Goal: Task Accomplishment & Management: Complete application form

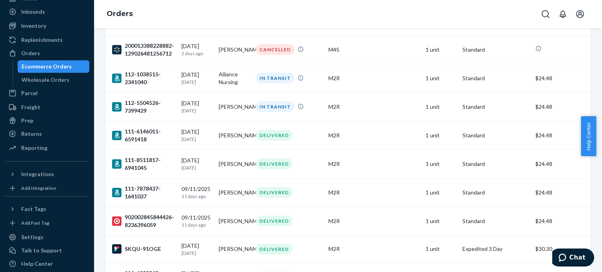
scroll to position [118, 0]
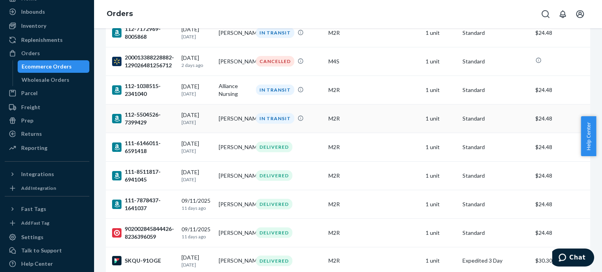
click at [141, 113] on div "112-5504526-7399429" at bounding box center [143, 119] width 63 height 16
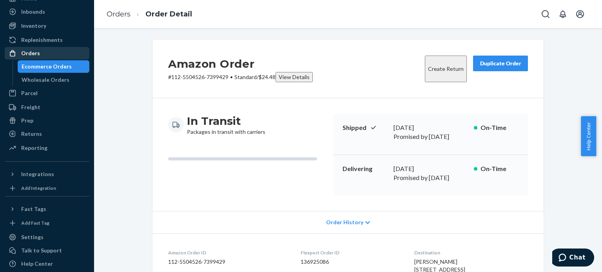
click at [39, 52] on div "Orders" at bounding box center [46, 53] width 83 height 11
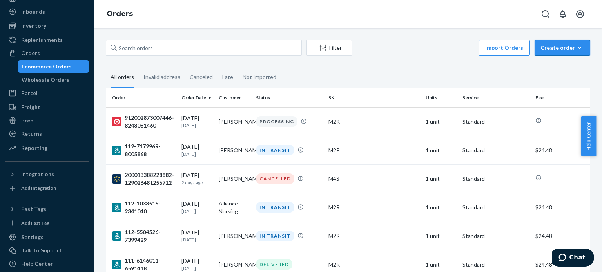
click at [553, 49] on div "Create order" at bounding box center [562, 48] width 44 height 8
click at [557, 60] on span "Ecommerce order" at bounding box center [541, 56] width 43 height 5
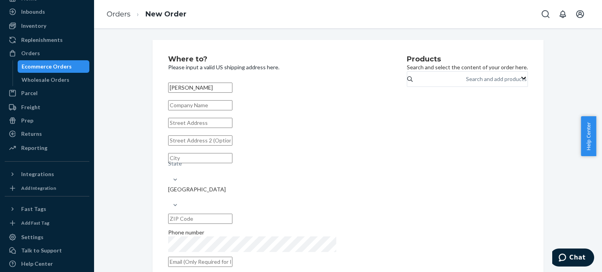
type input "[PERSON_NAME]"
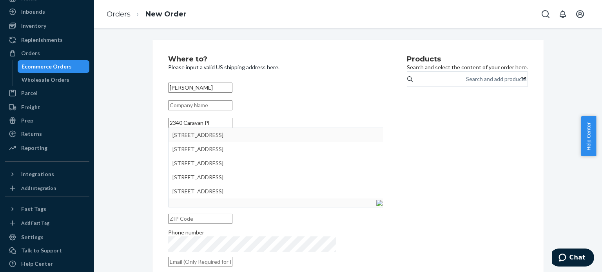
type input "2340 Caravan Pl"
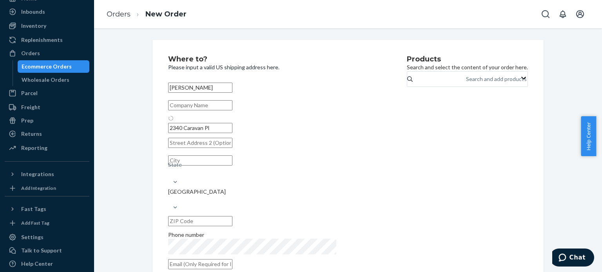
type input "[GEOGRAPHIC_DATA]"
type input "32940"
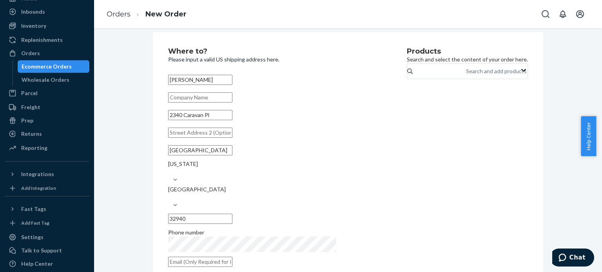
scroll to position [9, 0]
click at [351, 235] on div "Where to? Please input a valid US shipping address here. [PERSON_NAME] [STREET_…" at bounding box center [287, 158] width 239 height 224
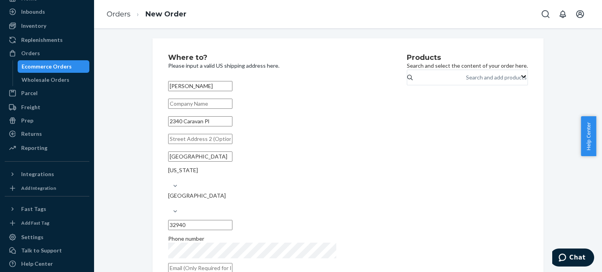
scroll to position [0, 0]
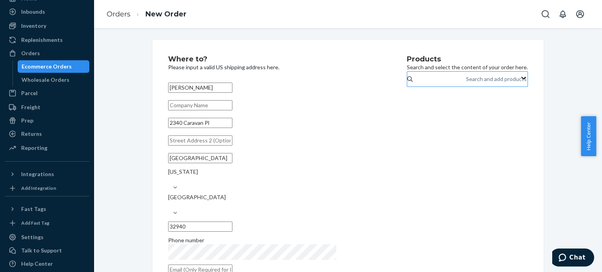
click at [466, 83] on div "Search and add products" at bounding box center [496, 79] width 61 height 8
click at [466, 83] on input "Search and add products" at bounding box center [466, 79] width 1 height 8
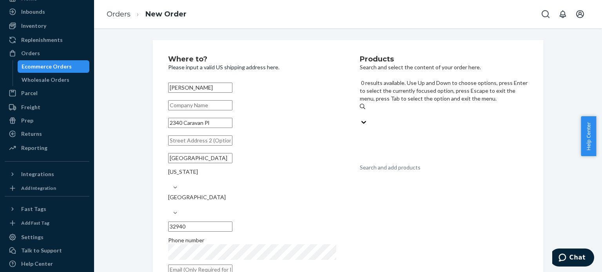
click at [406, 164] on div "Search and add products" at bounding box center [390, 168] width 61 height 8
click at [360, 110] on input "0 results available. Use Up and Down to choose options, press Enter to select t…" at bounding box center [360, 114] width 1 height 8
type input "M"
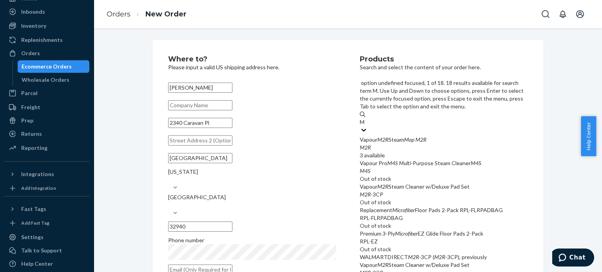
click at [408, 136] on div "Vapour M2R Steam Mop M2R" at bounding box center [444, 140] width 168 height 8
click at [365, 118] on input "M" at bounding box center [363, 122] width 6 height 8
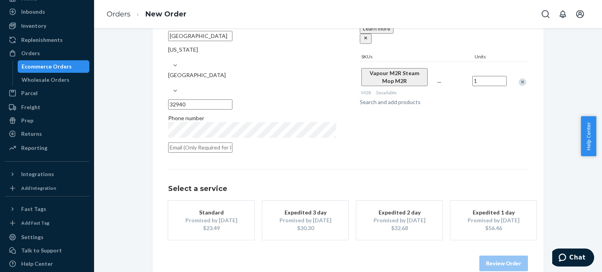
scroll to position [123, 0]
click at [306, 215] on div "Promised by [DATE]" at bounding box center [305, 219] width 63 height 8
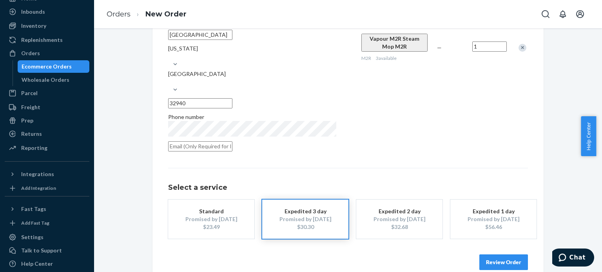
click at [505, 255] on button "Review Order" at bounding box center [503, 263] width 49 height 16
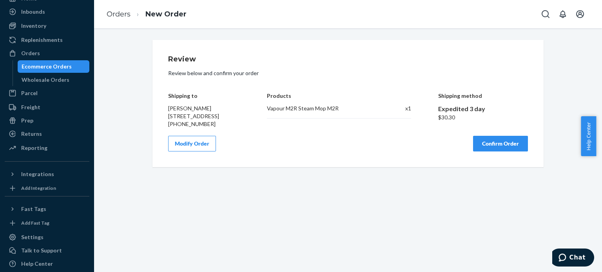
scroll to position [0, 0]
click at [498, 147] on button "Confirm Order" at bounding box center [500, 144] width 55 height 16
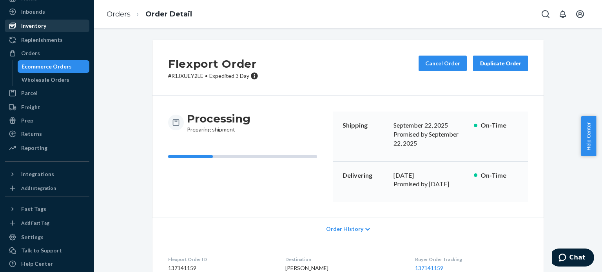
click at [29, 22] on div "Inventory" at bounding box center [46, 25] width 83 height 11
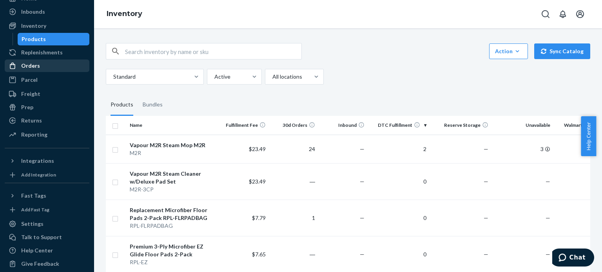
click at [38, 63] on div "Orders" at bounding box center [46, 65] width 83 height 11
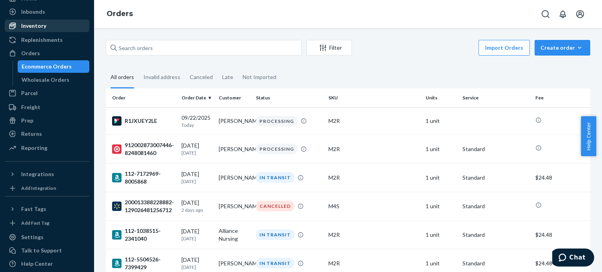
click at [34, 26] on div "Inventory" at bounding box center [33, 26] width 25 height 8
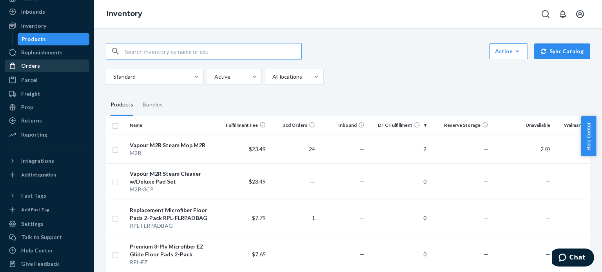
click at [38, 65] on div "Orders" at bounding box center [46, 65] width 83 height 11
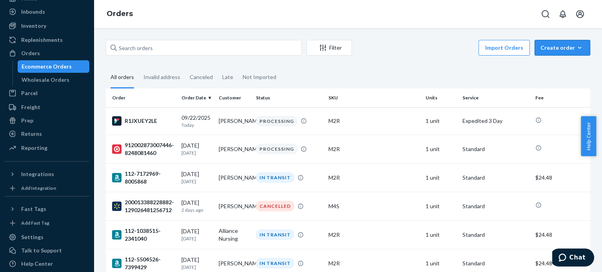
click at [565, 46] on div "Create order" at bounding box center [562, 48] width 44 height 8
click at [557, 60] on span "Ecommerce order" at bounding box center [541, 56] width 43 height 5
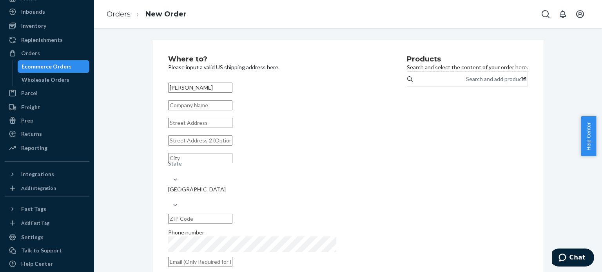
type input "[PERSON_NAME]"
type input "[STREET_ADDRESS][PERSON_NAME]"
type input "[GEOGRAPHIC_DATA]"
type input "89144"
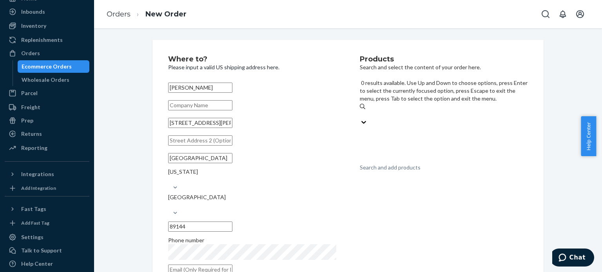
click at [419, 164] on div "Search and add products" at bounding box center [390, 168] width 61 height 8
click at [360, 110] on input "0 results available. Use Up and Down to choose options, press Enter to select t…" at bounding box center [360, 114] width 1 height 8
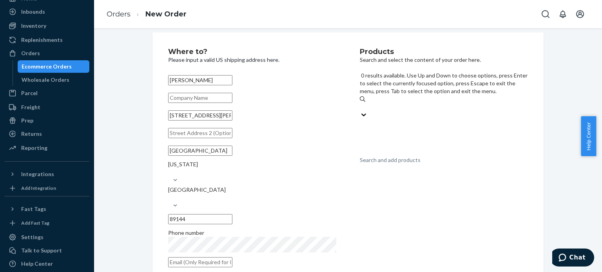
scroll to position [9, 0]
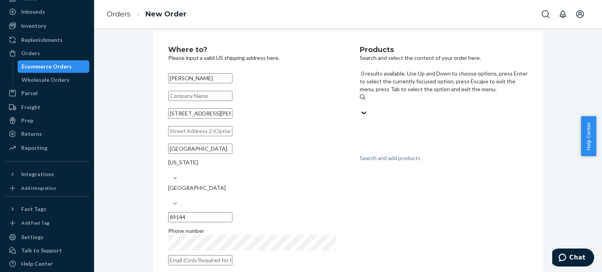
click at [420, 154] on div "Search and add products" at bounding box center [390, 158] width 61 height 8
click at [360, 101] on input "0 results available. Use Up and Down to choose options, press Enter to select t…" at bounding box center [360, 105] width 1 height 8
type input "M"
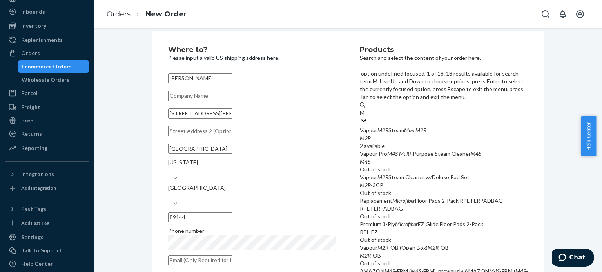
click at [414, 127] on em "Mop" at bounding box center [409, 130] width 10 height 7
click at [365, 109] on input "M" at bounding box center [363, 113] width 6 height 8
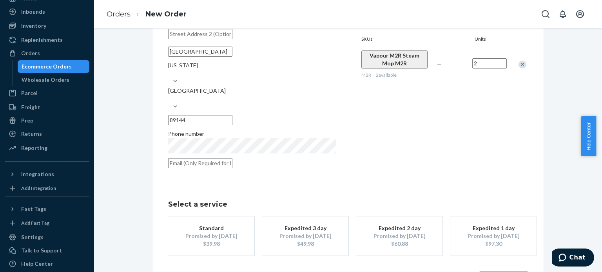
scroll to position [123, 0]
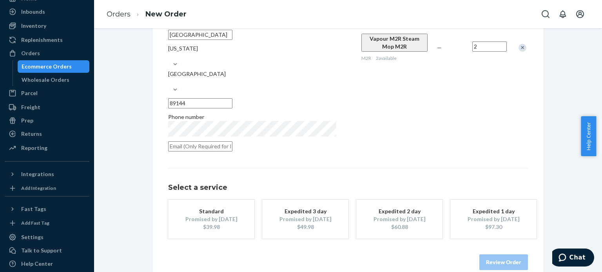
type input "2"
click at [213, 223] on div "$39.98" at bounding box center [211, 227] width 63 height 8
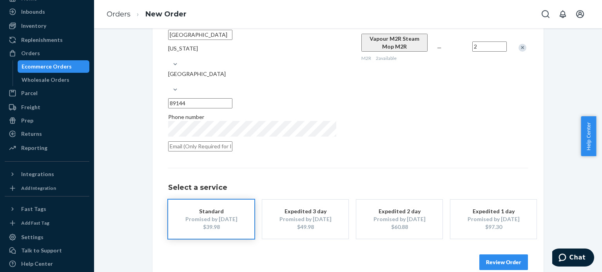
click at [495, 255] on button "Review Order" at bounding box center [503, 263] width 49 height 16
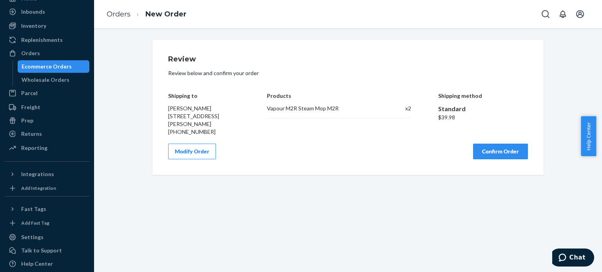
click at [498, 150] on button "Confirm Order" at bounding box center [500, 152] width 55 height 16
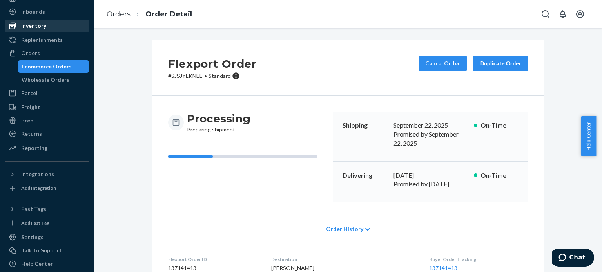
click at [38, 24] on div "Inventory" at bounding box center [33, 26] width 25 height 8
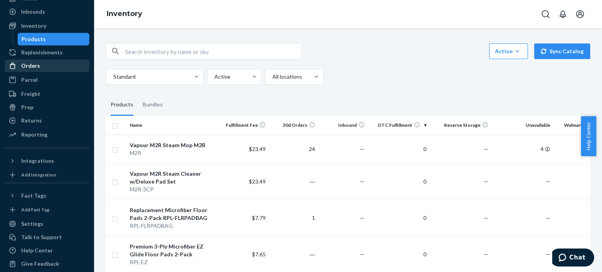
click at [36, 67] on div "Orders" at bounding box center [30, 66] width 19 height 8
